Goal: Information Seeking & Learning: Learn about a topic

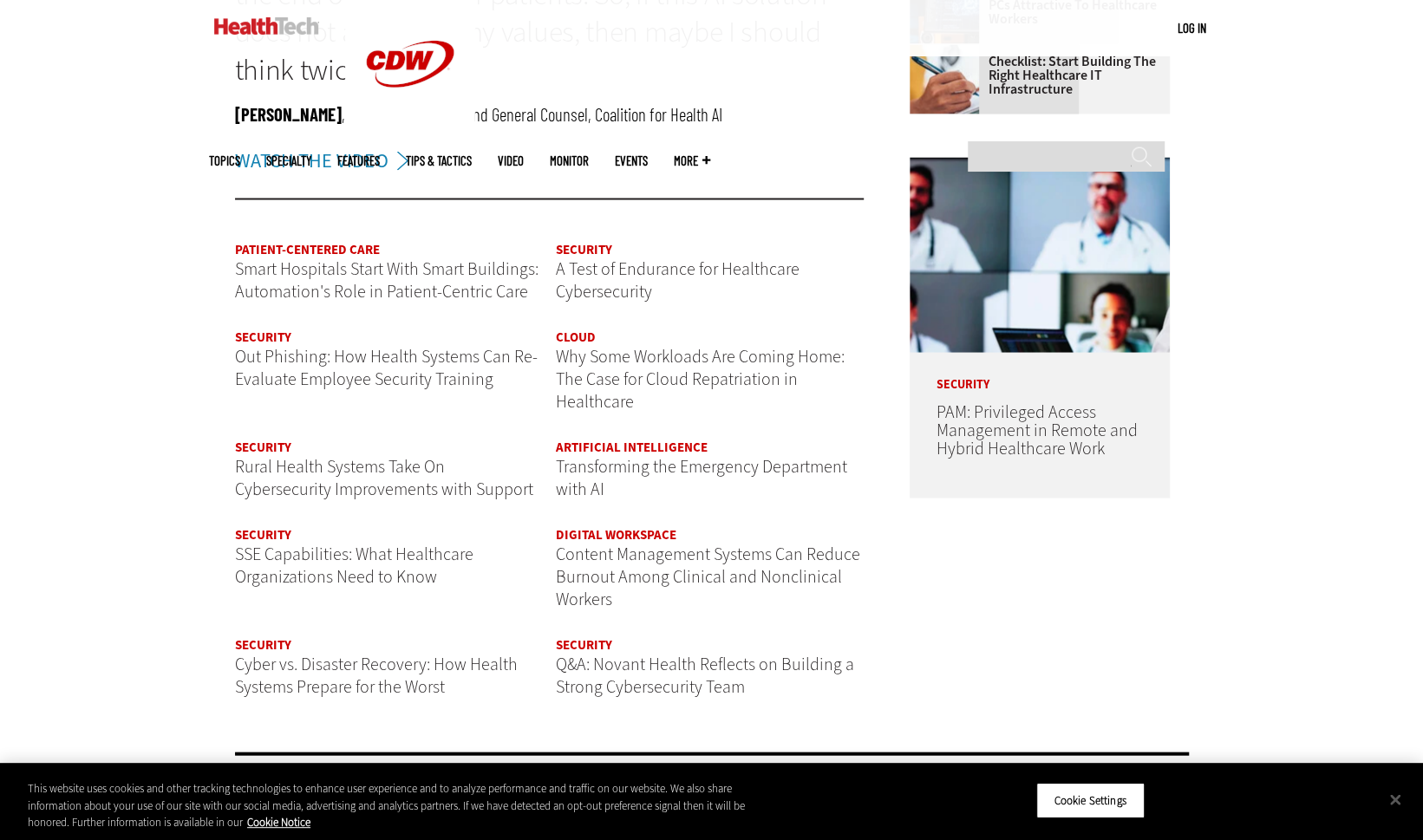
scroll to position [2015, 0]
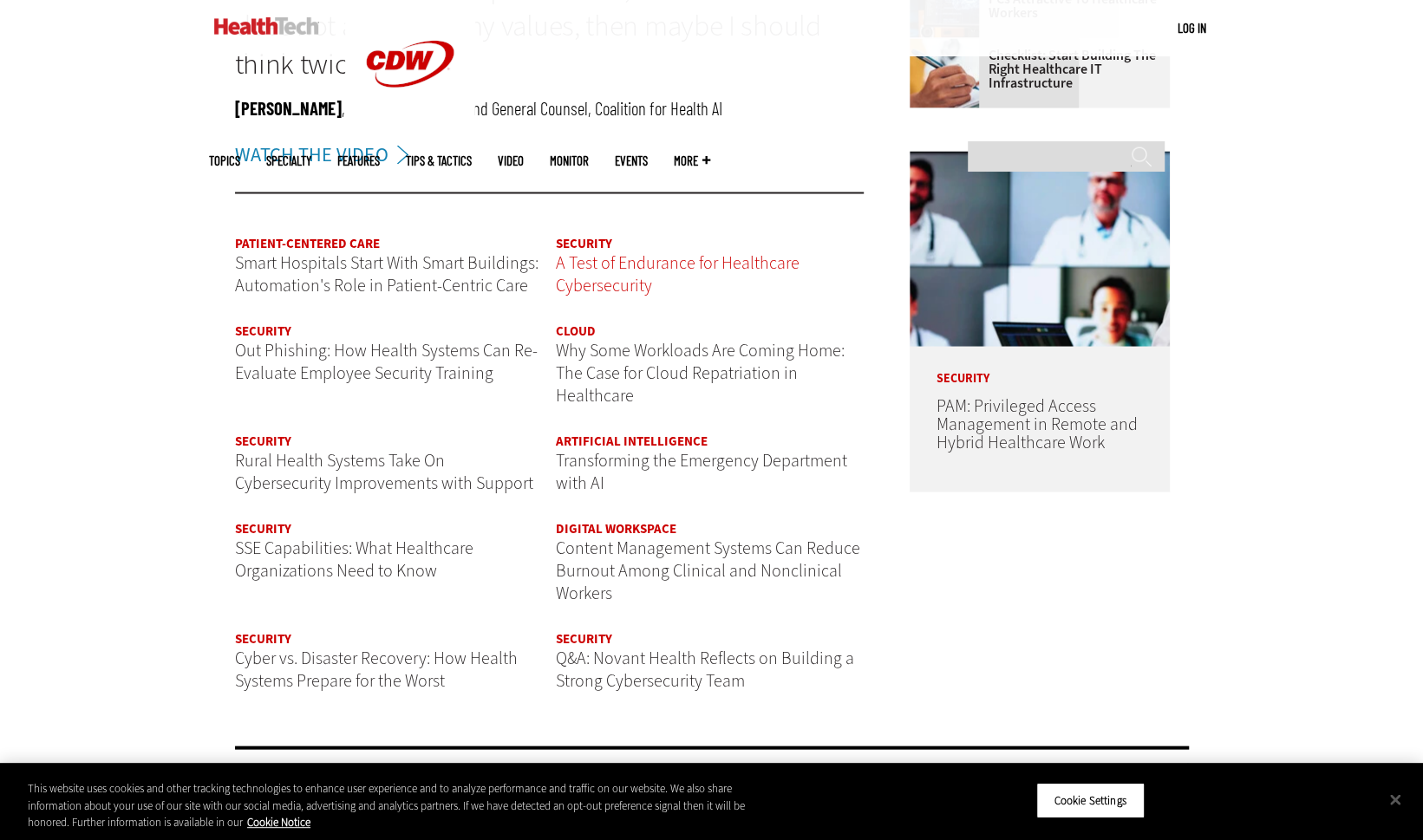
click at [636, 258] on span "A Test of Endurance for Healthcare Cybersecurity" at bounding box center [677, 273] width 244 height 46
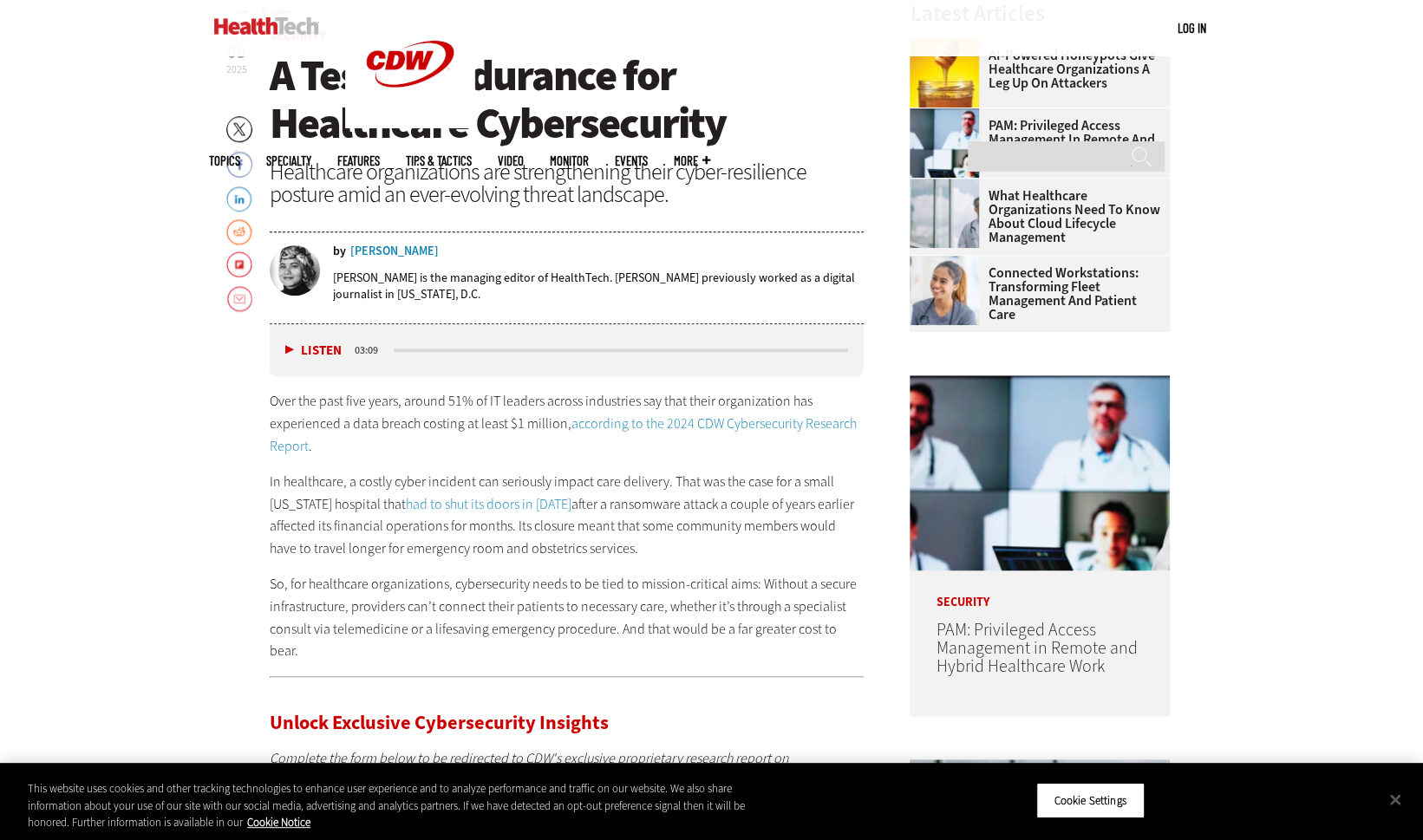
scroll to position [904, 0]
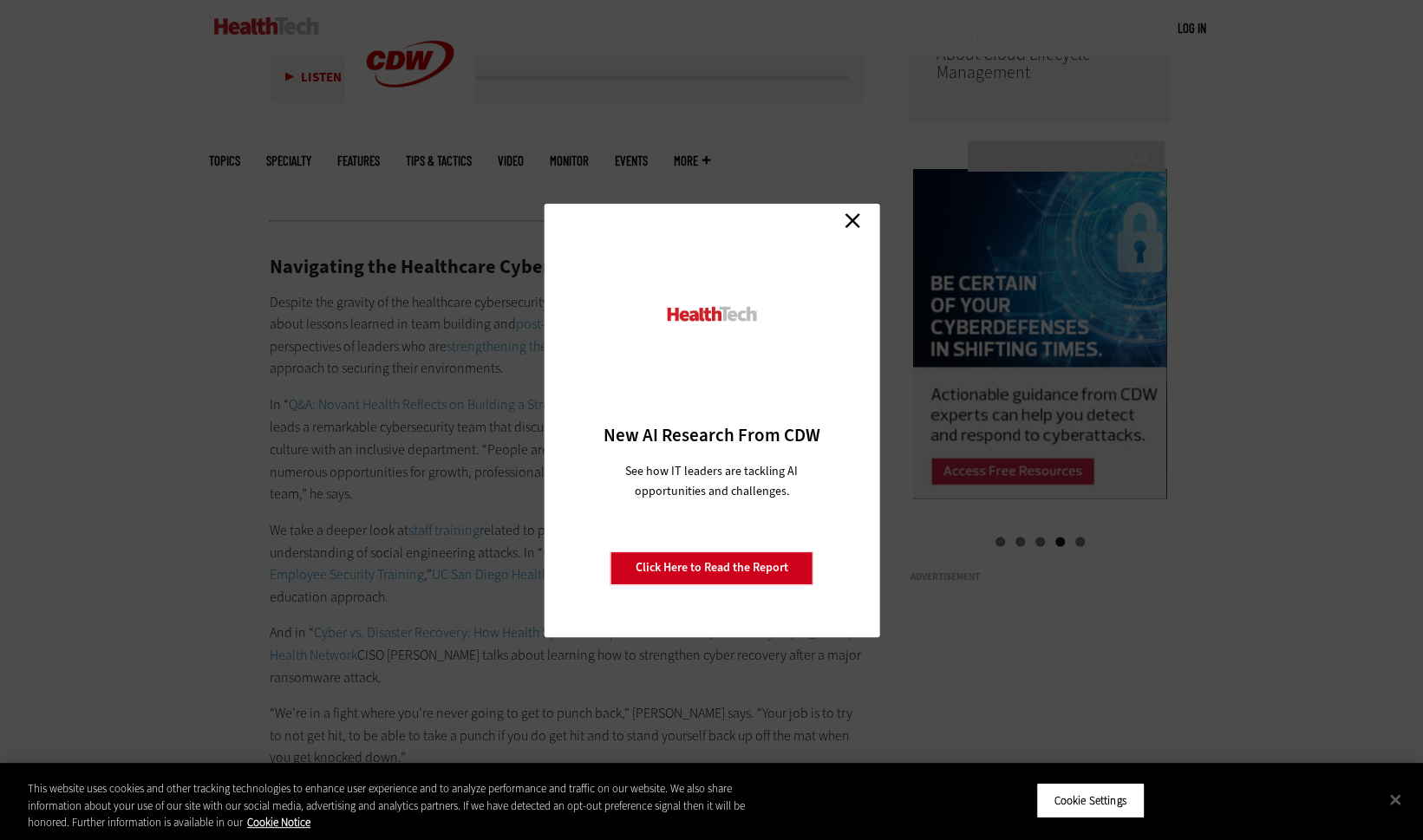
scroll to position [1683, 0]
click at [845, 226] on link "Close" at bounding box center [852, 221] width 26 height 26
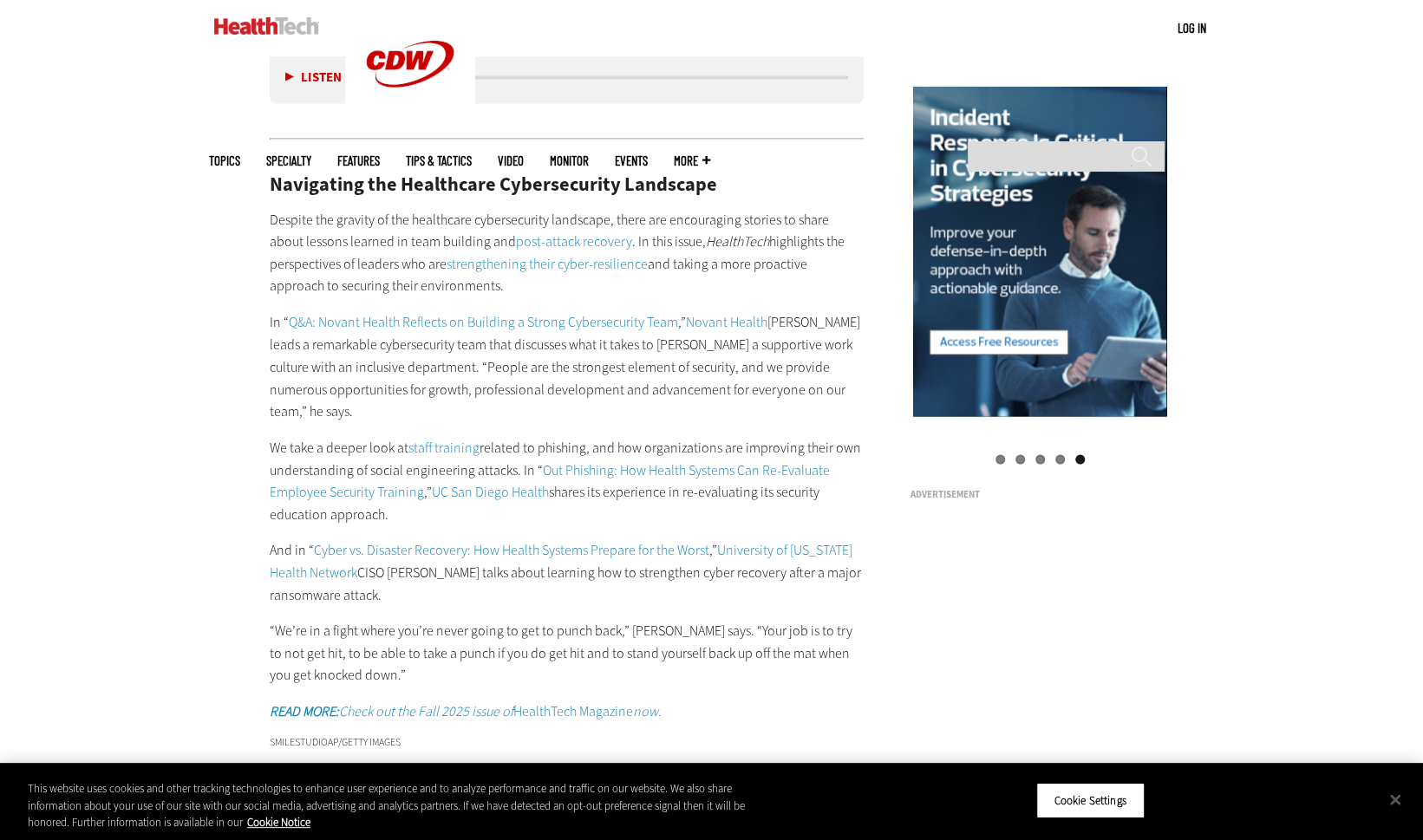
scroll to position [1770, 0]
